Goal: Navigation & Orientation: Understand site structure

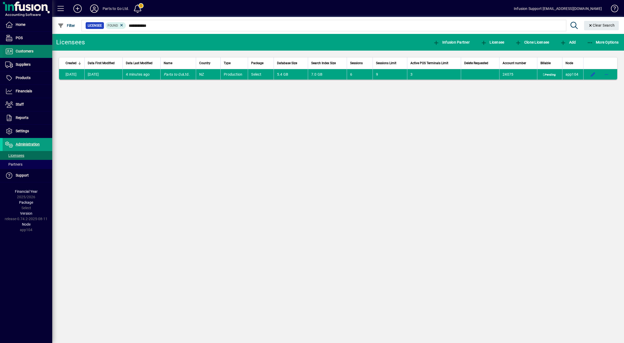
click at [23, 53] on span "Customers" at bounding box center [25, 51] width 18 height 4
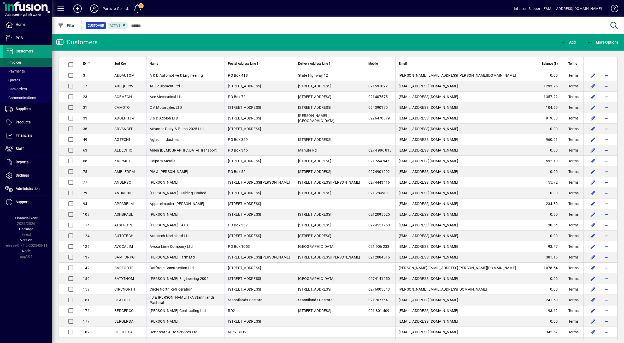
click at [9, 63] on span "Invoices" at bounding box center [13, 62] width 16 height 4
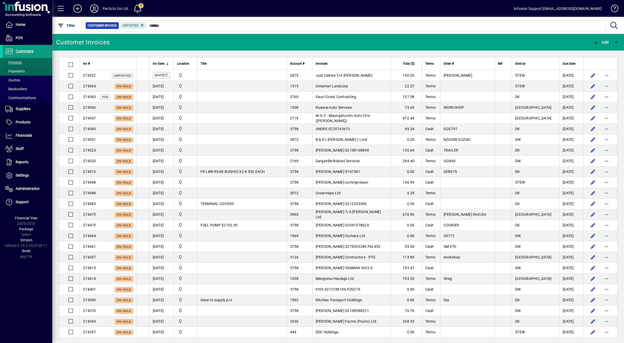
click at [23, 69] on span "Payments" at bounding box center [15, 71] width 20 height 4
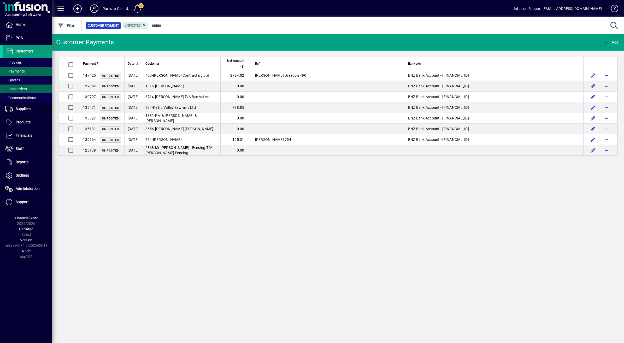
click at [29, 88] on span at bounding box center [28, 89] width 50 height 13
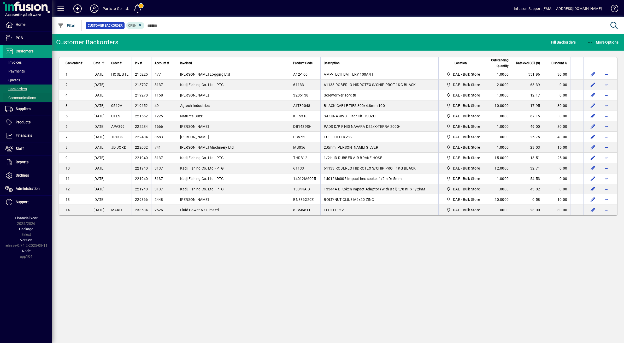
click at [32, 98] on span "Communications" at bounding box center [20, 98] width 31 height 4
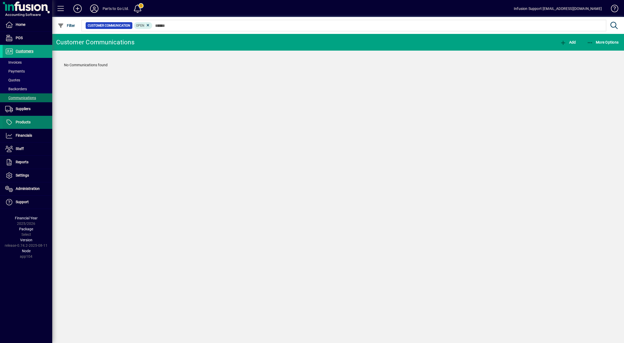
click at [24, 123] on span "Products" at bounding box center [23, 122] width 15 height 4
